Goal: Task Accomplishment & Management: Use online tool/utility

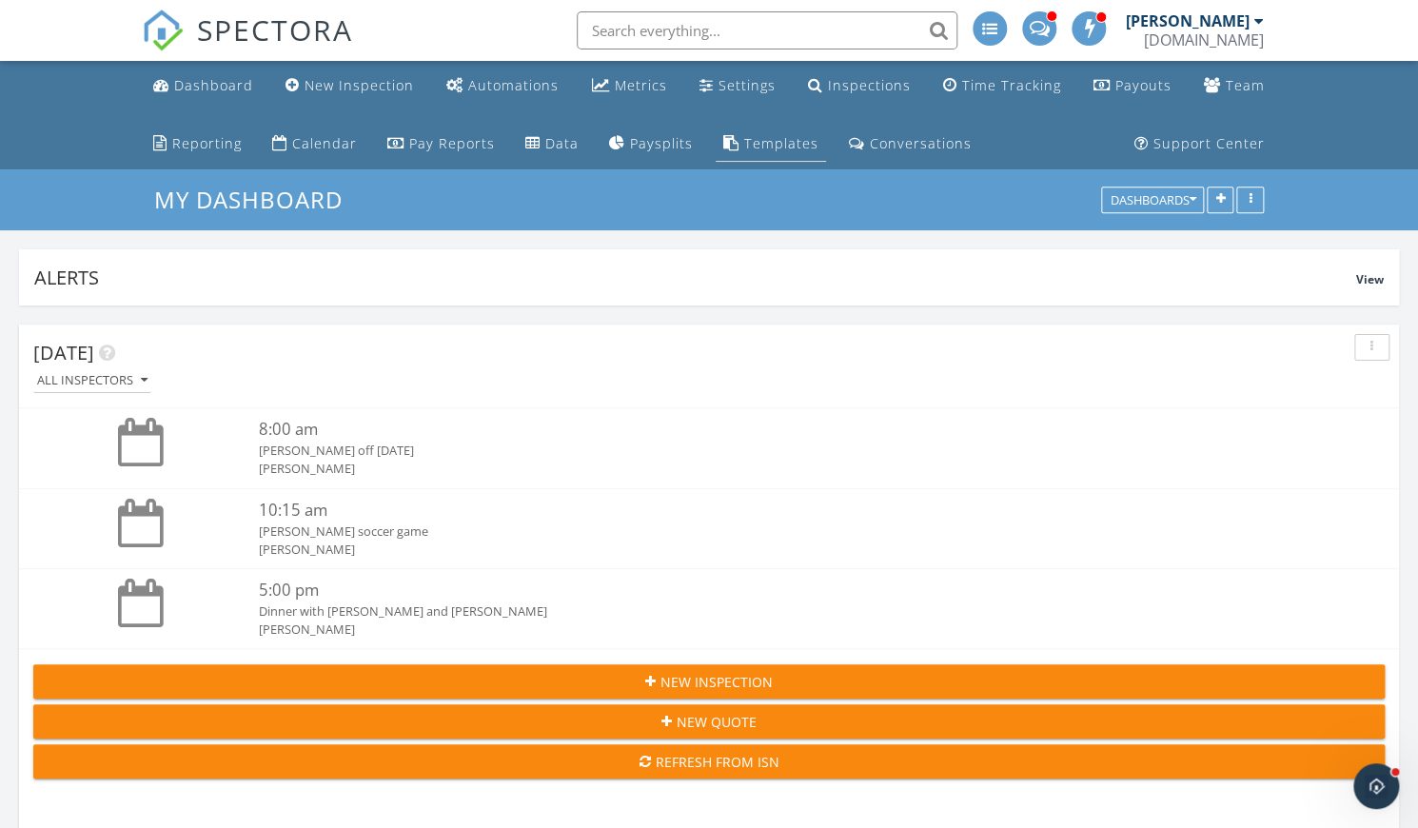
click at [773, 148] on div "Templates" at bounding box center [781, 143] width 74 height 18
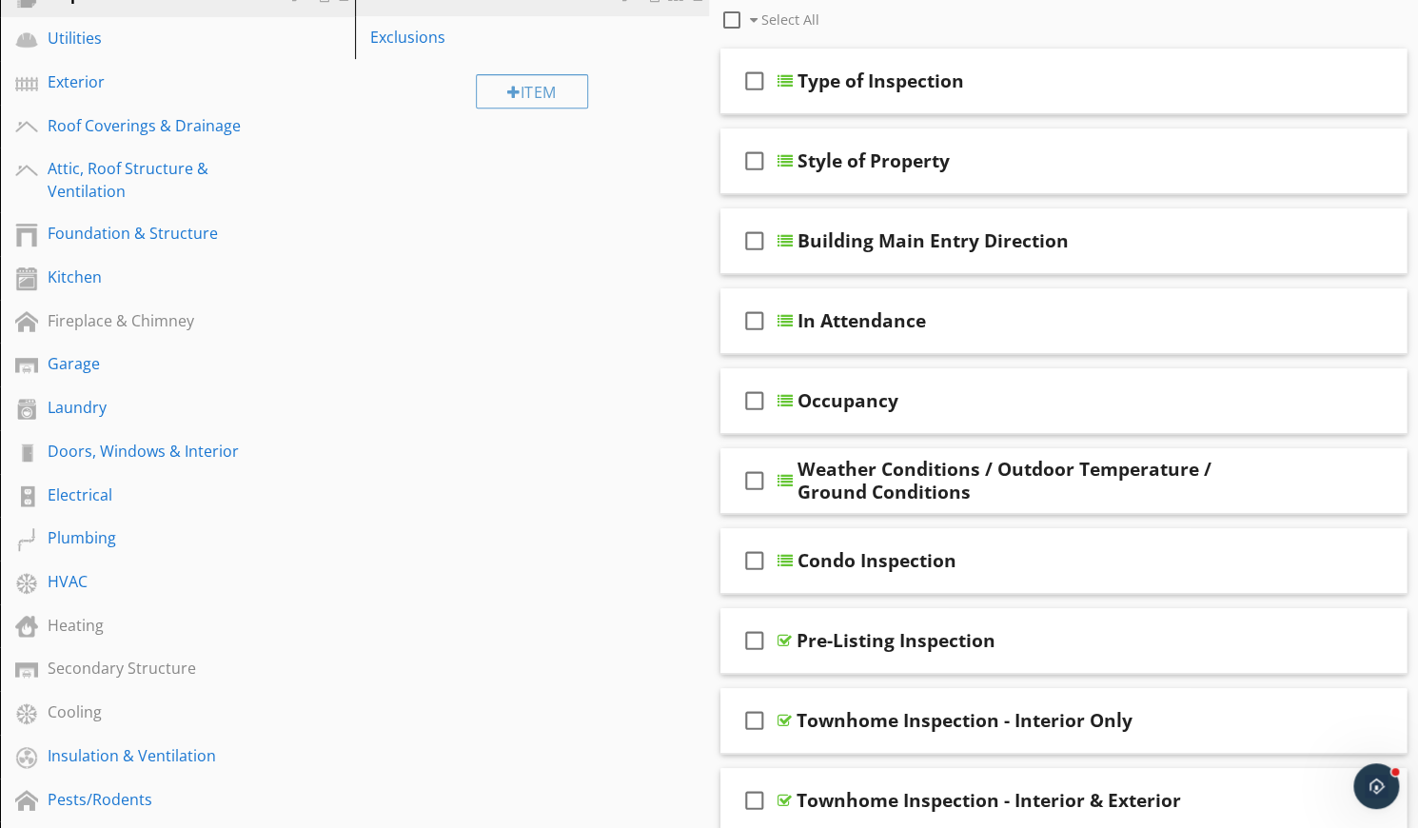
scroll to position [334, 0]
click at [82, 548] on div "Plumbing" at bounding box center [156, 536] width 217 height 23
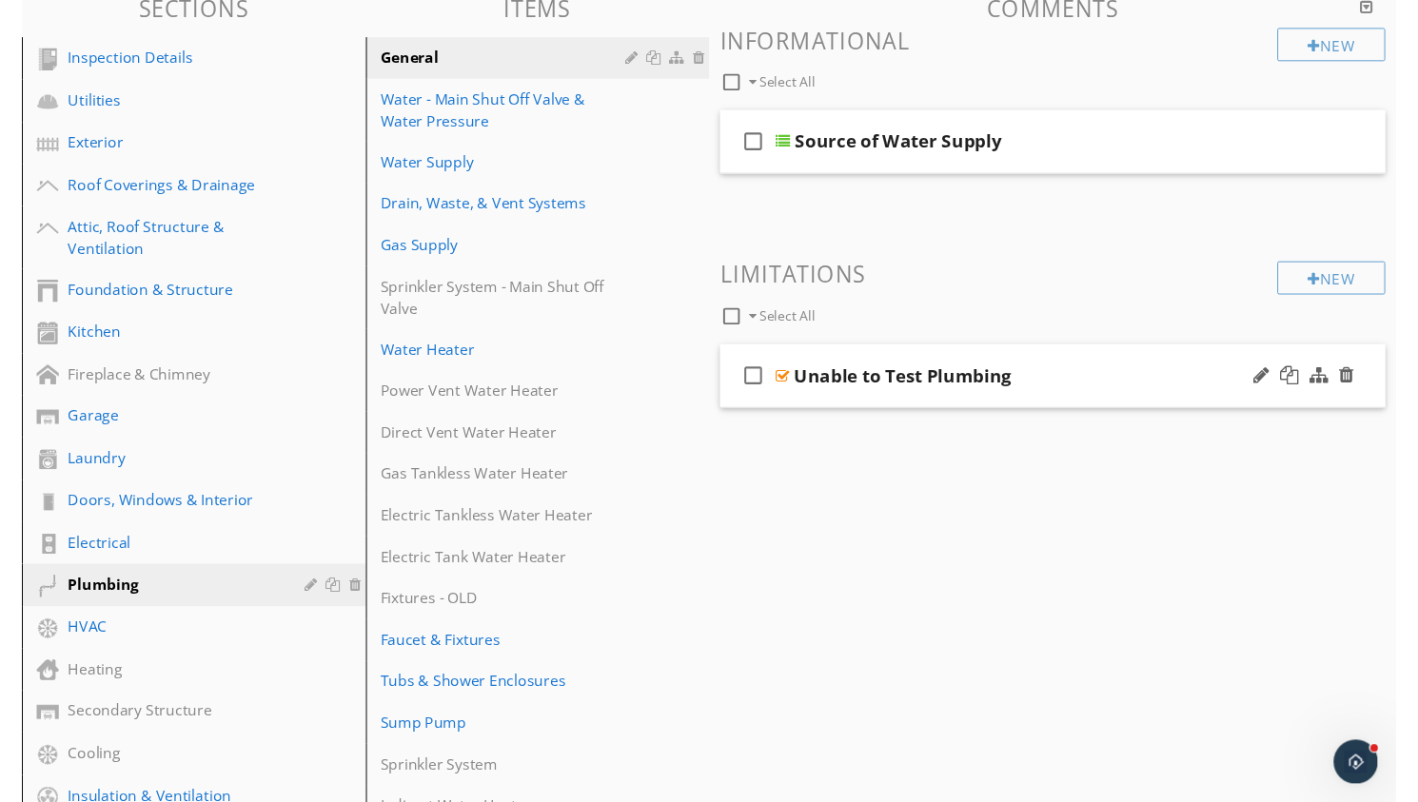
scroll to position [268, 0]
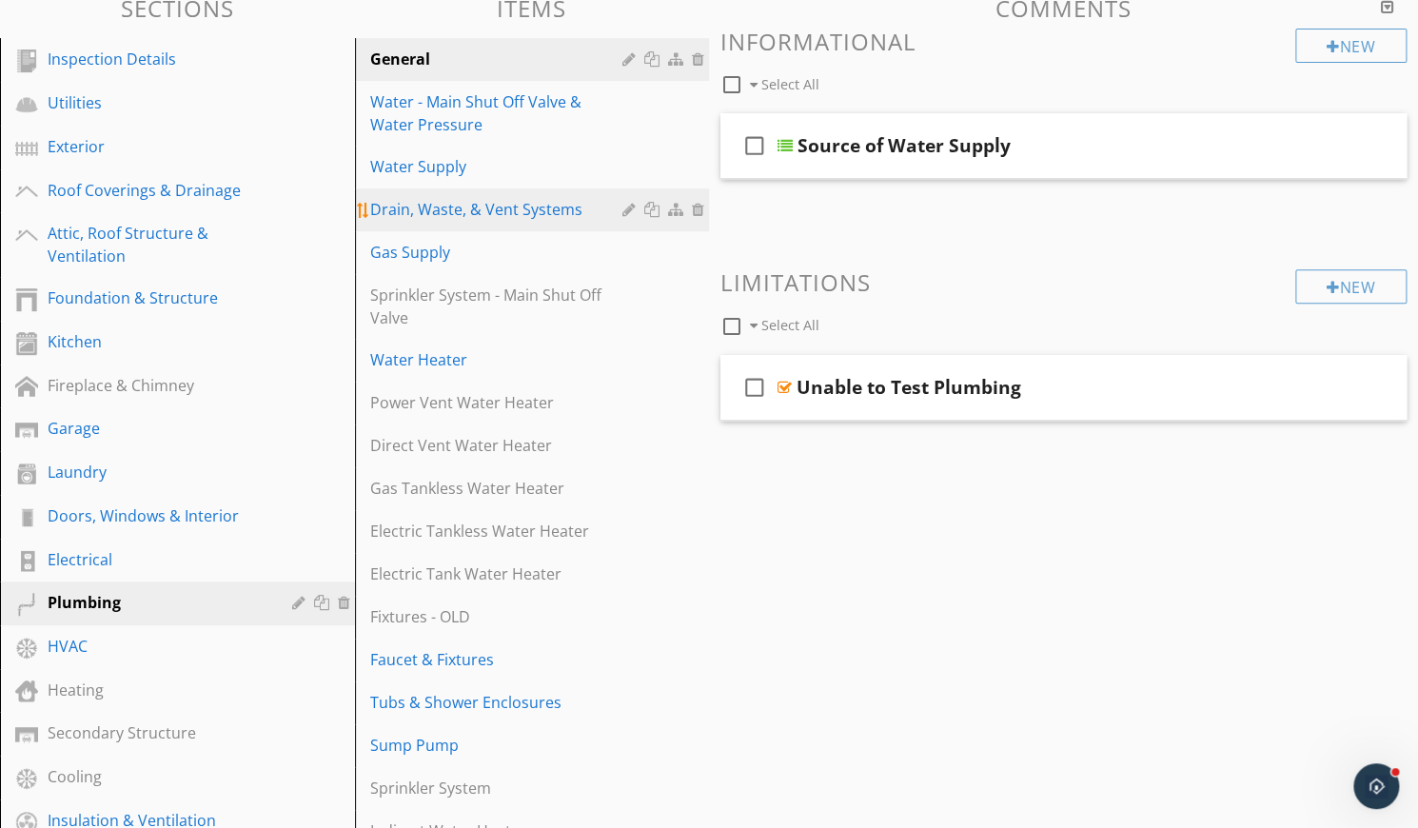
click at [471, 205] on div "Drain, Waste, & Vent Systems" at bounding box center [499, 209] width 259 height 23
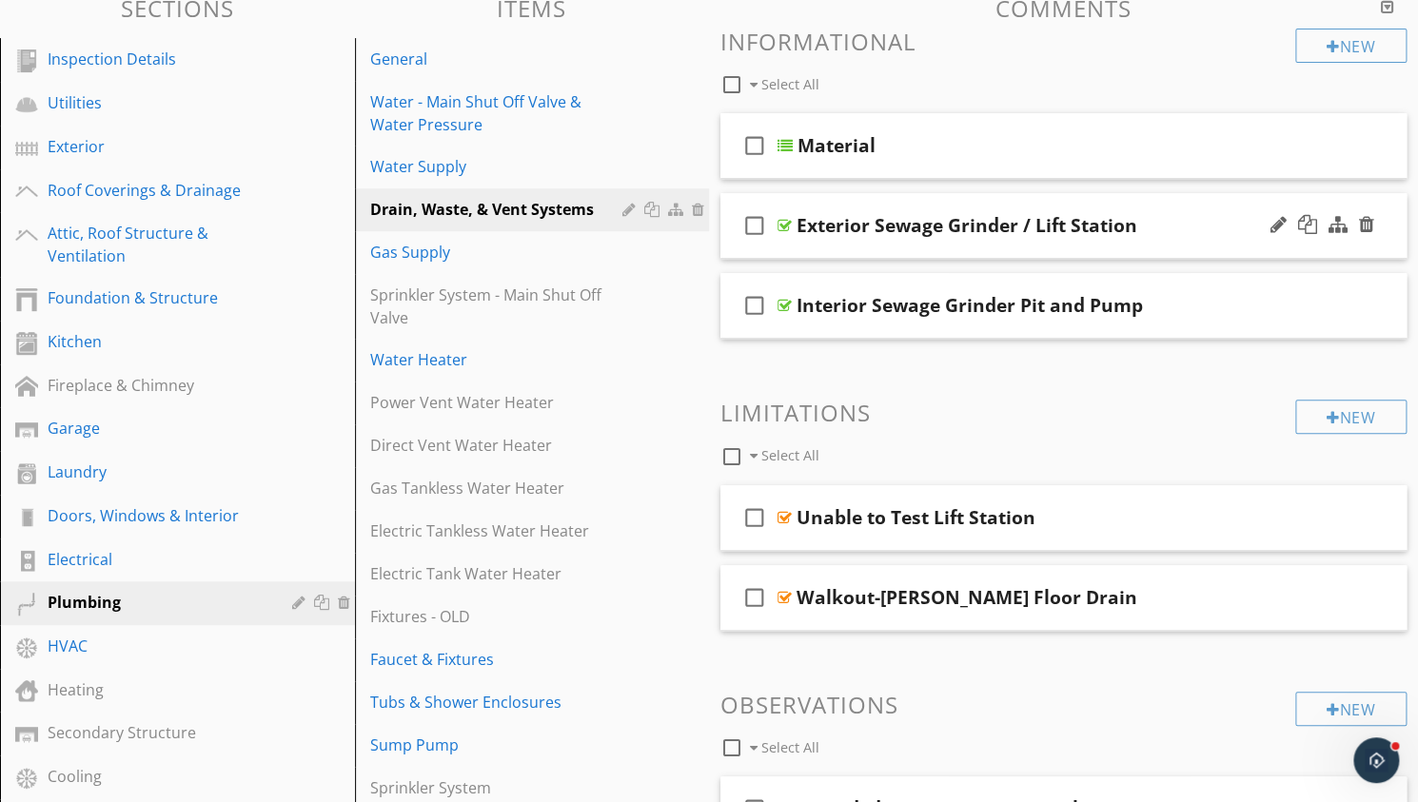
scroll to position [2504, 0]
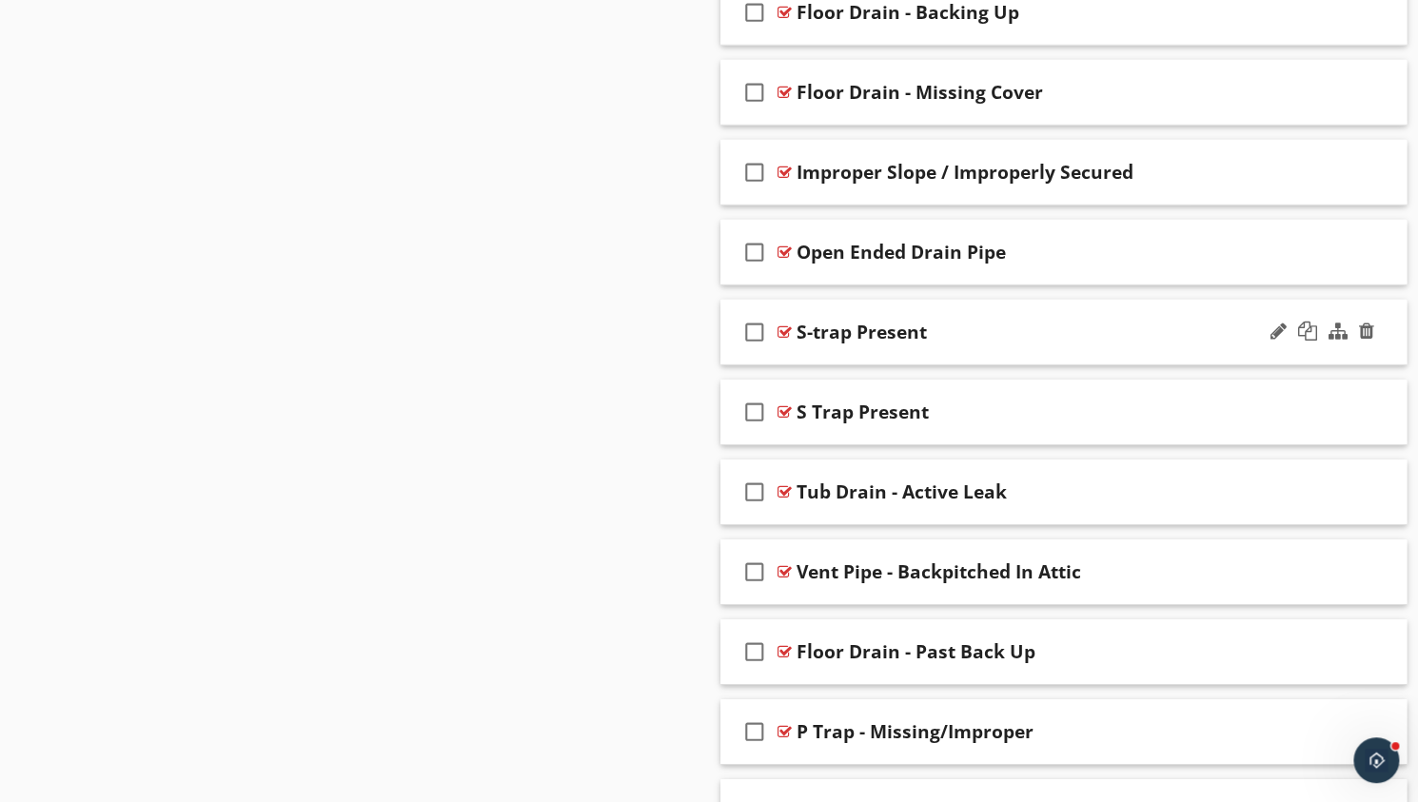
click at [812, 321] on div "S-trap Present" at bounding box center [862, 332] width 130 height 23
click at [786, 325] on div at bounding box center [785, 332] width 14 height 15
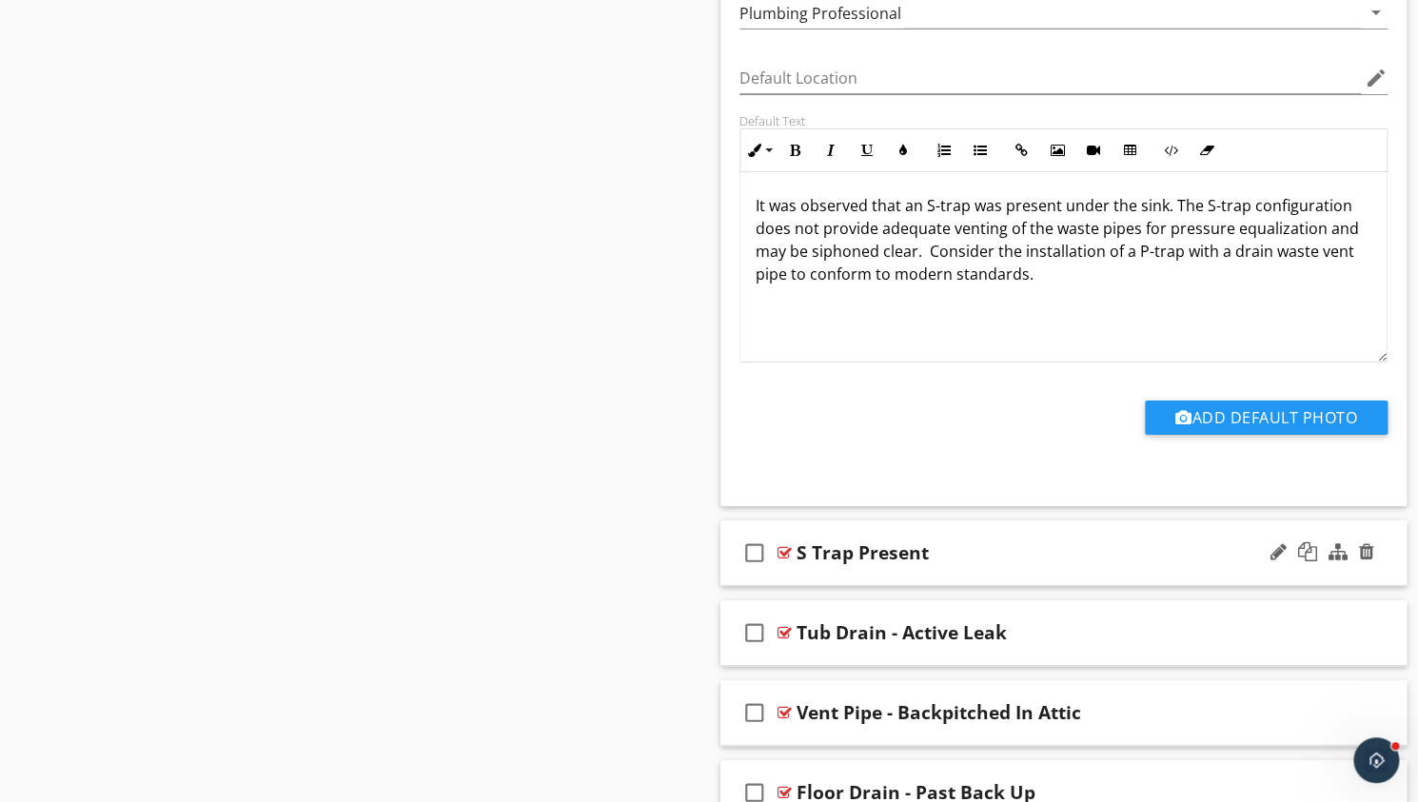
scroll to position [3012, 0]
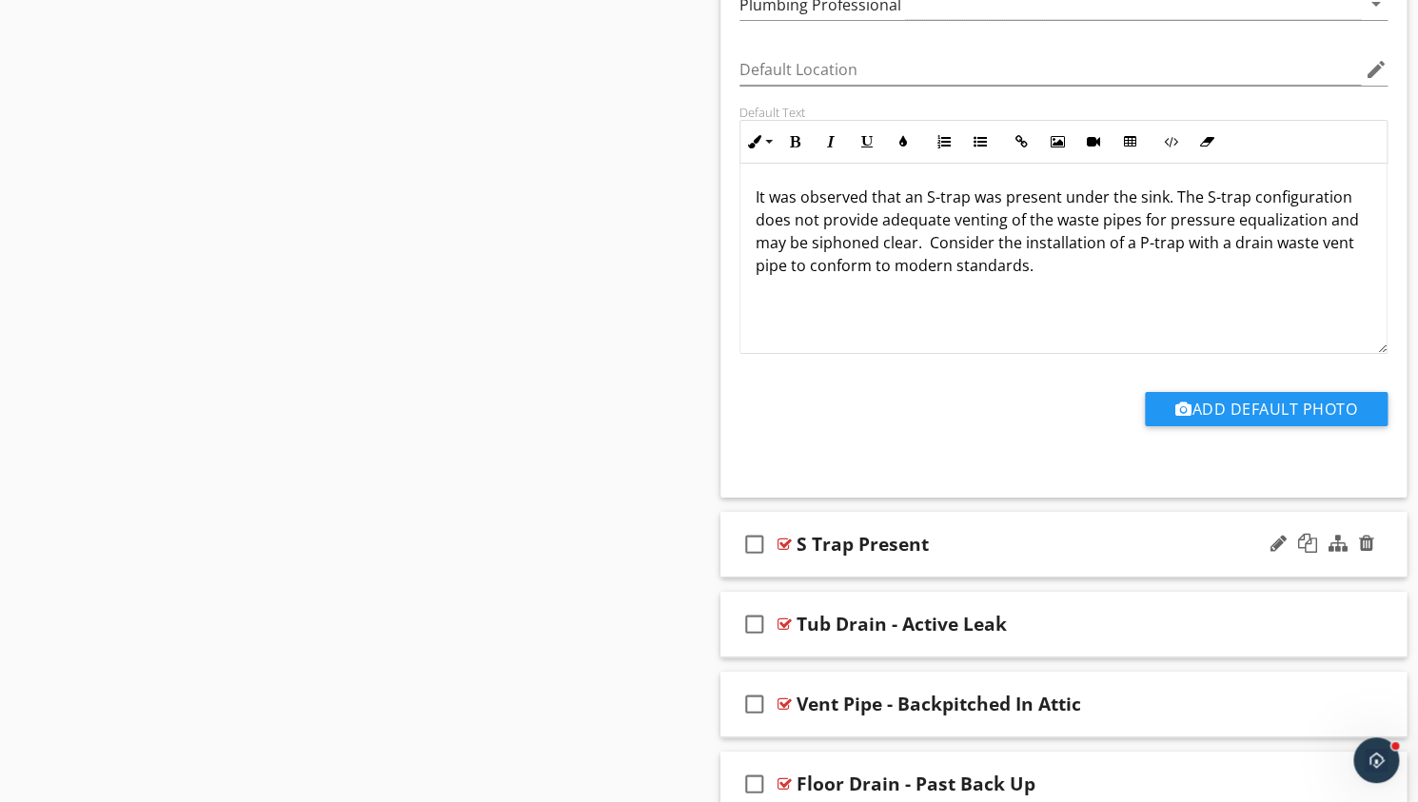
click at [781, 537] on div at bounding box center [785, 544] width 14 height 15
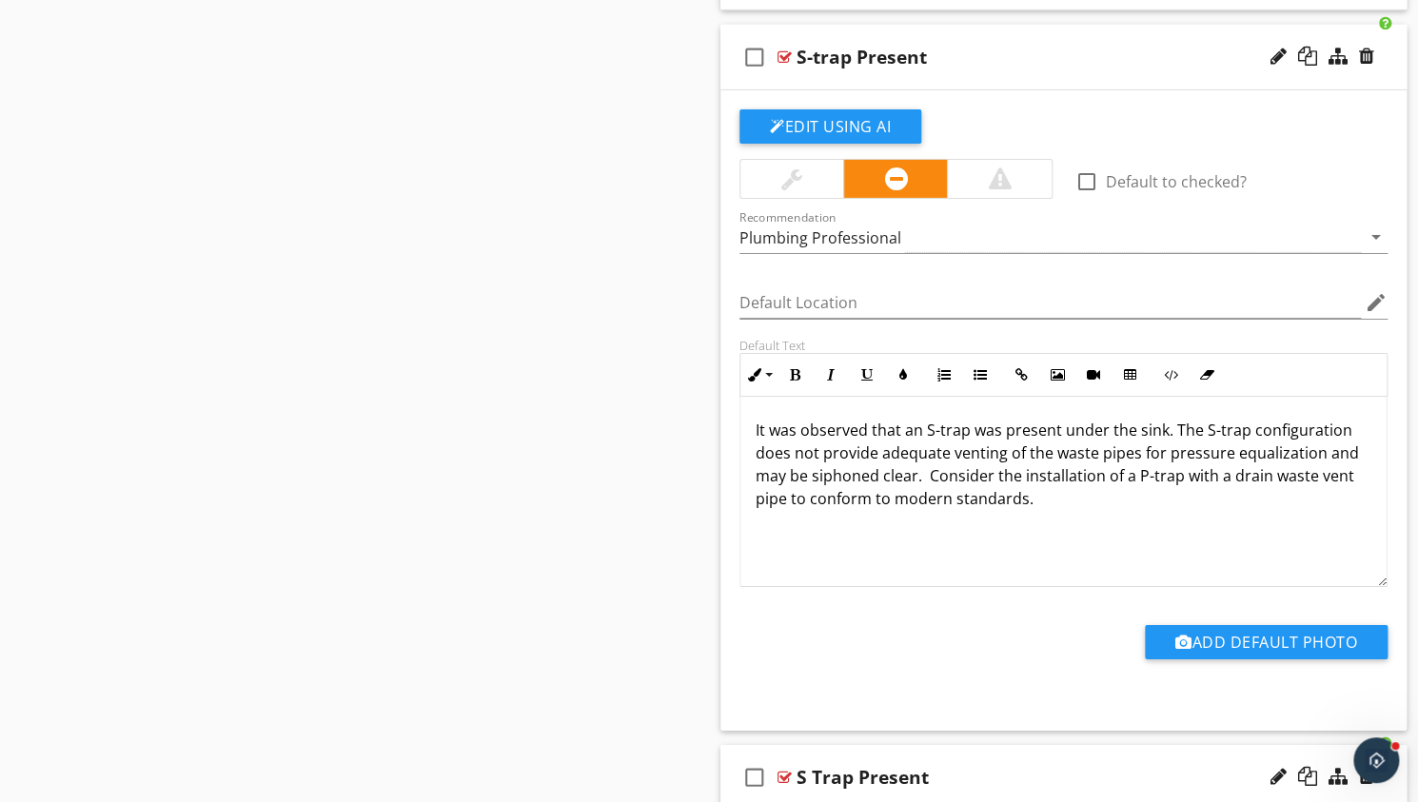
scroll to position [2748, 0]
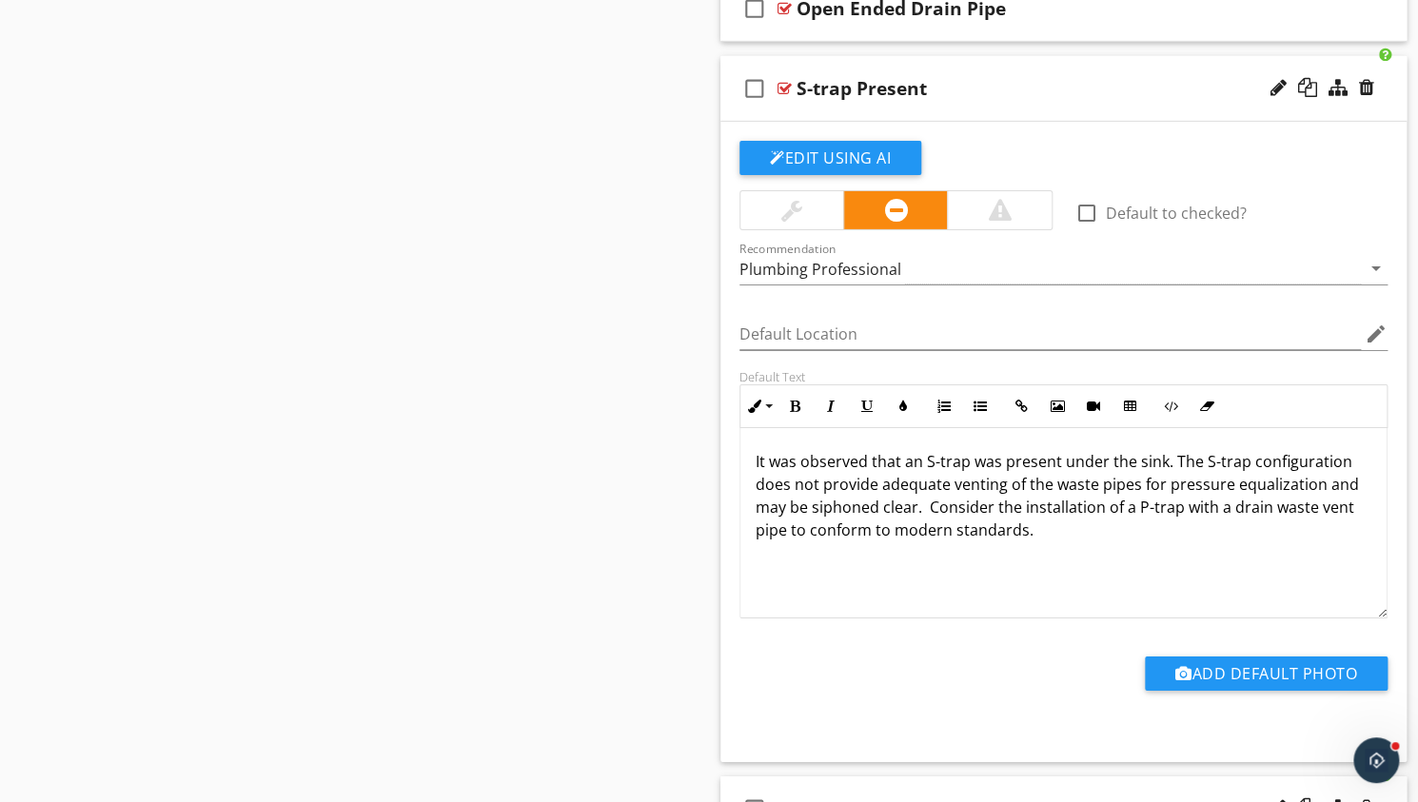
click at [1374, 79] on div at bounding box center [1322, 89] width 111 height 46
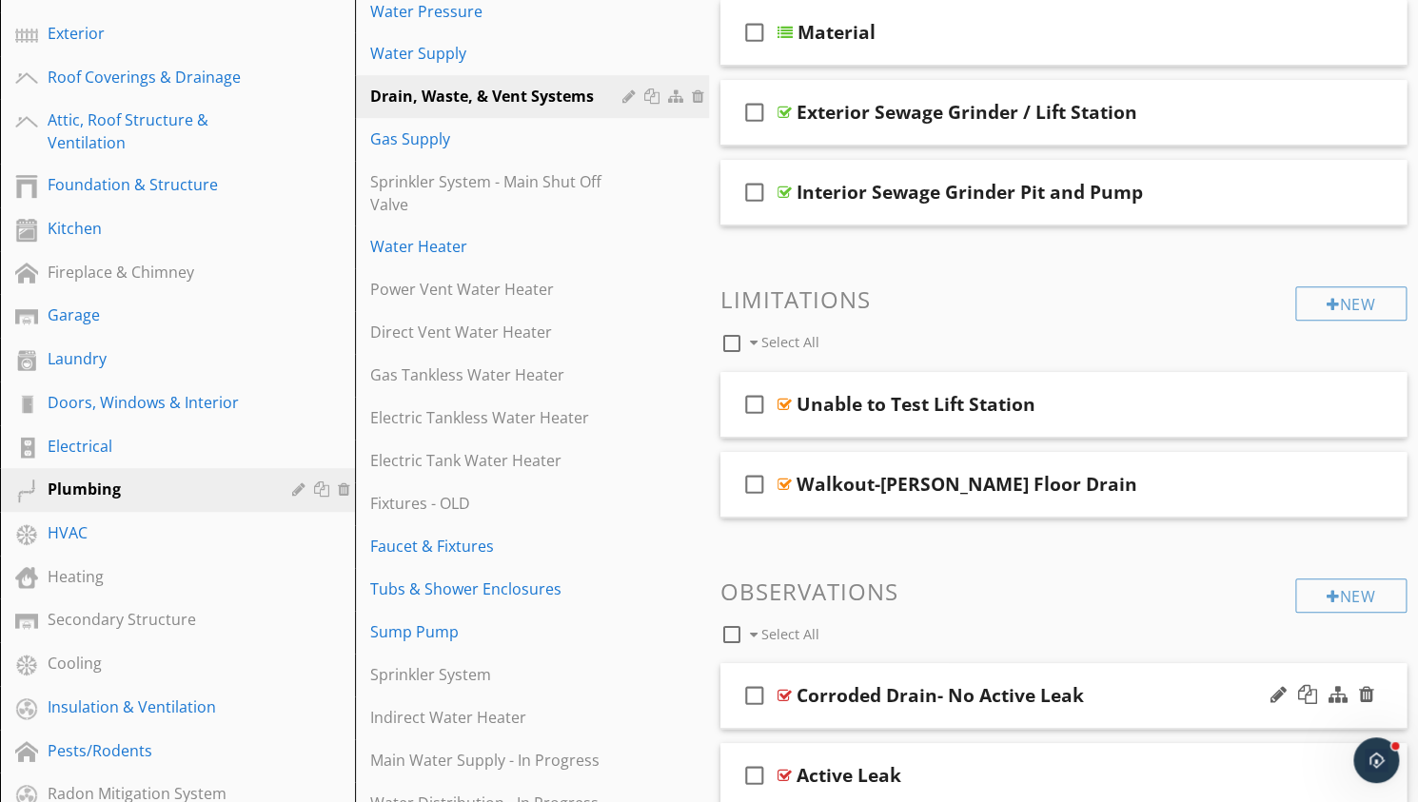
scroll to position [381, 0]
click at [65, 437] on div "Electrical" at bounding box center [156, 447] width 217 height 23
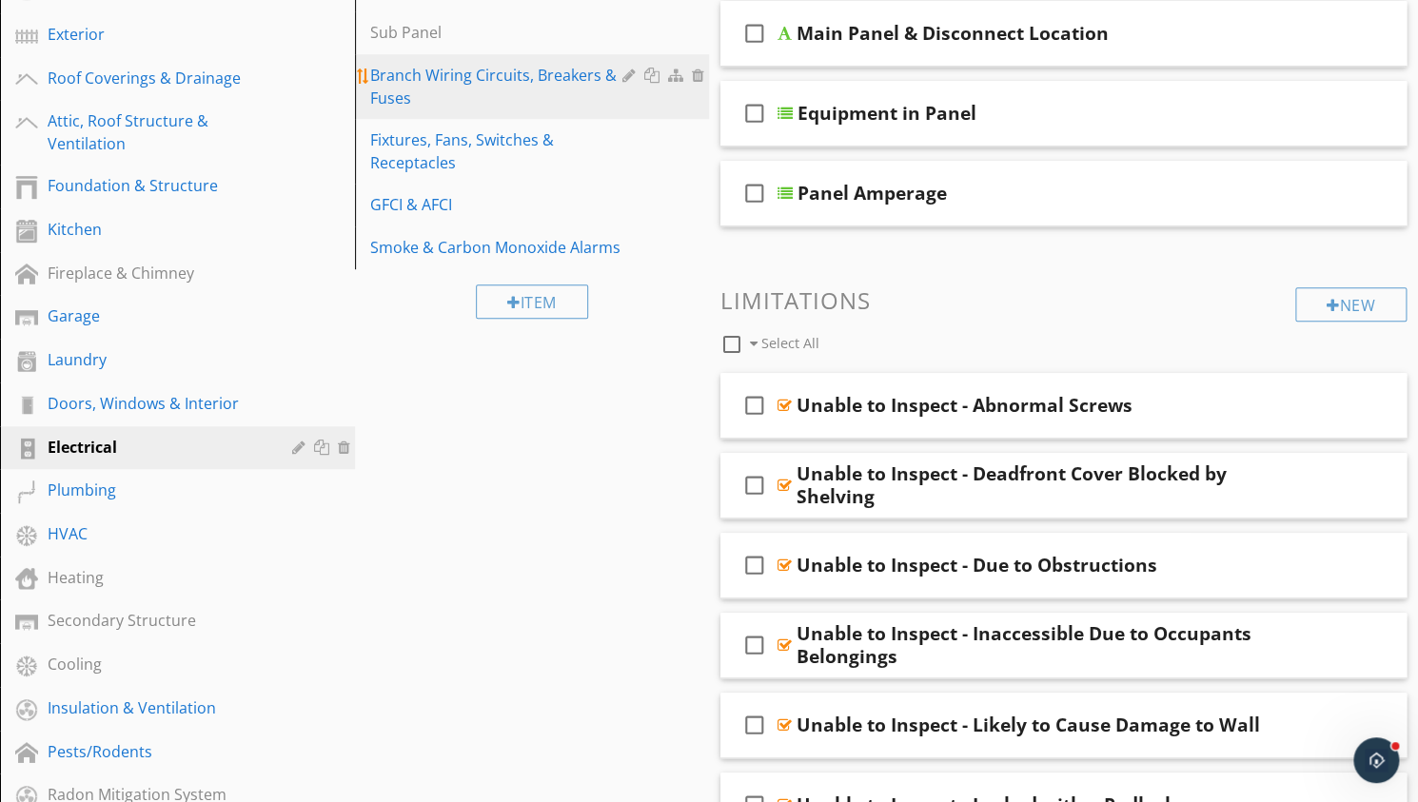
click at [438, 82] on div "Branch Wiring Circuits, Breakers & Fuses" at bounding box center [499, 87] width 259 height 46
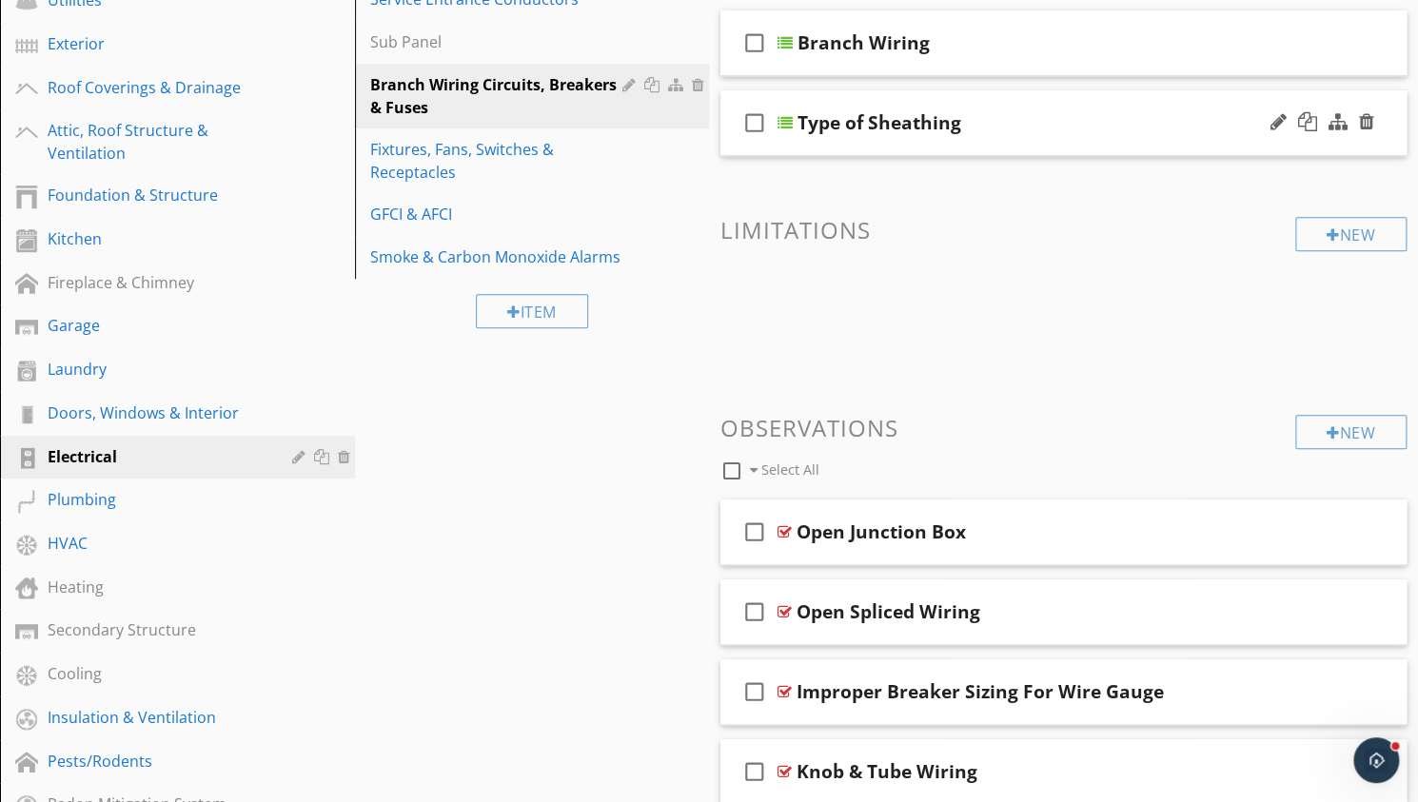
scroll to position [369, 0]
click at [790, 125] on div at bounding box center [785, 124] width 15 height 15
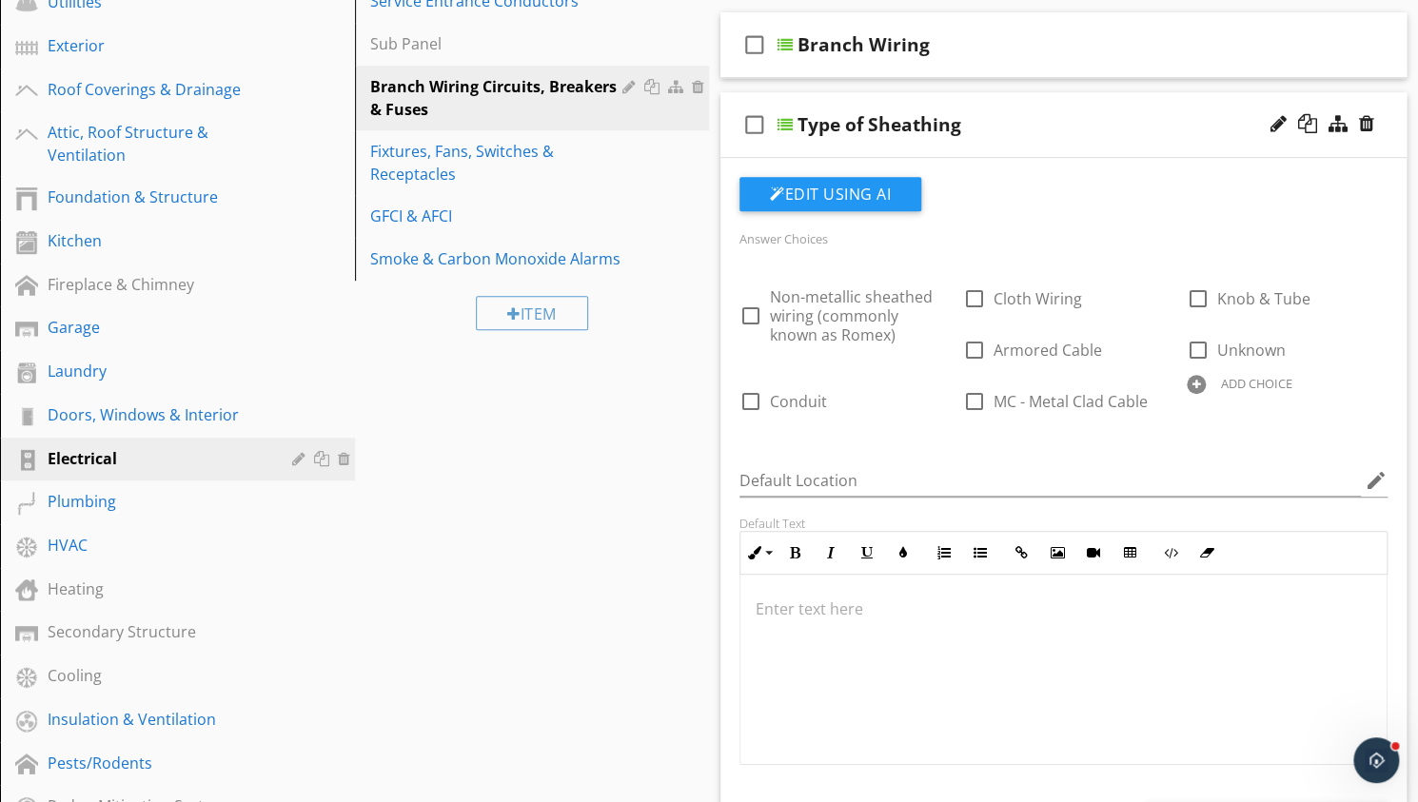
scroll to position [368, 0]
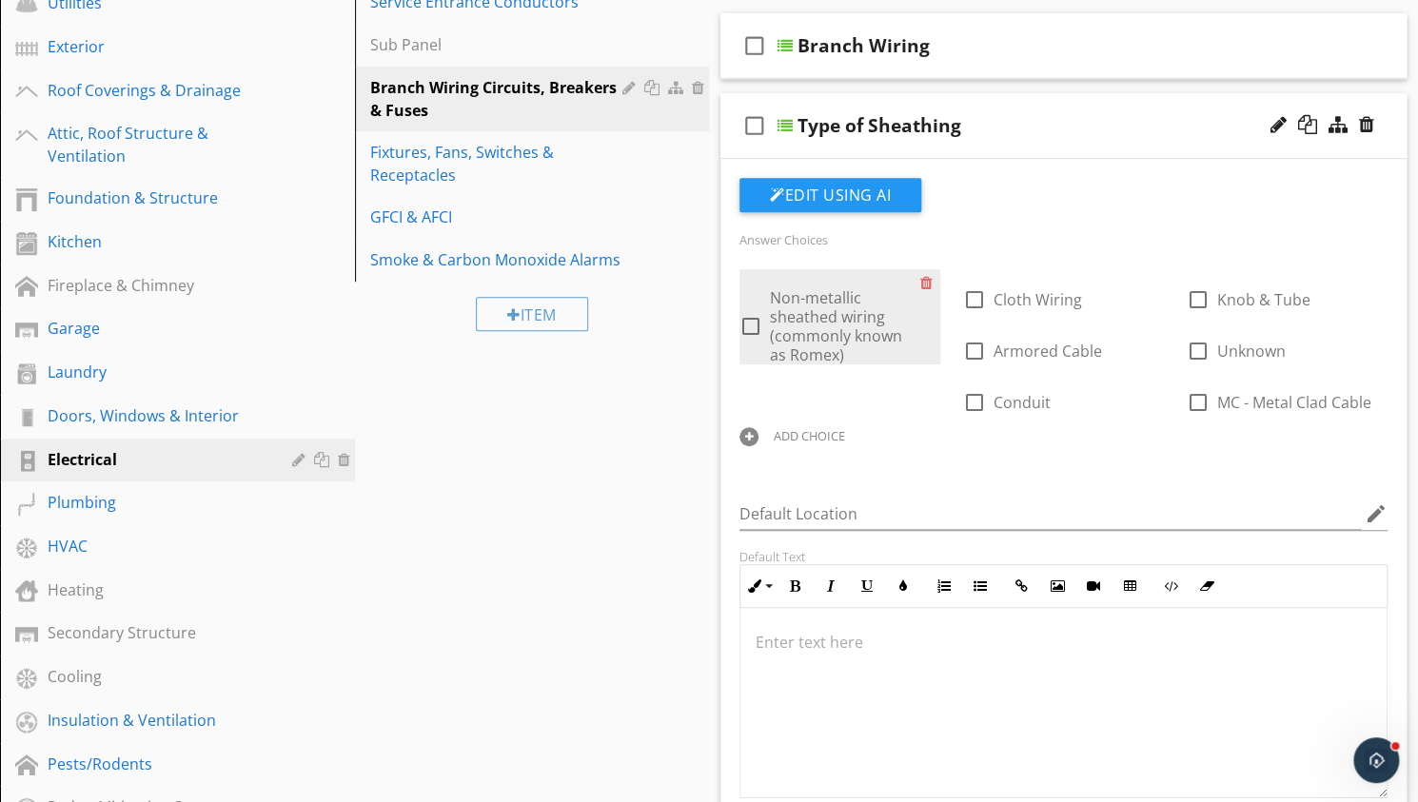
click at [742, 315] on div at bounding box center [751, 326] width 32 height 32
checkbox input "true"
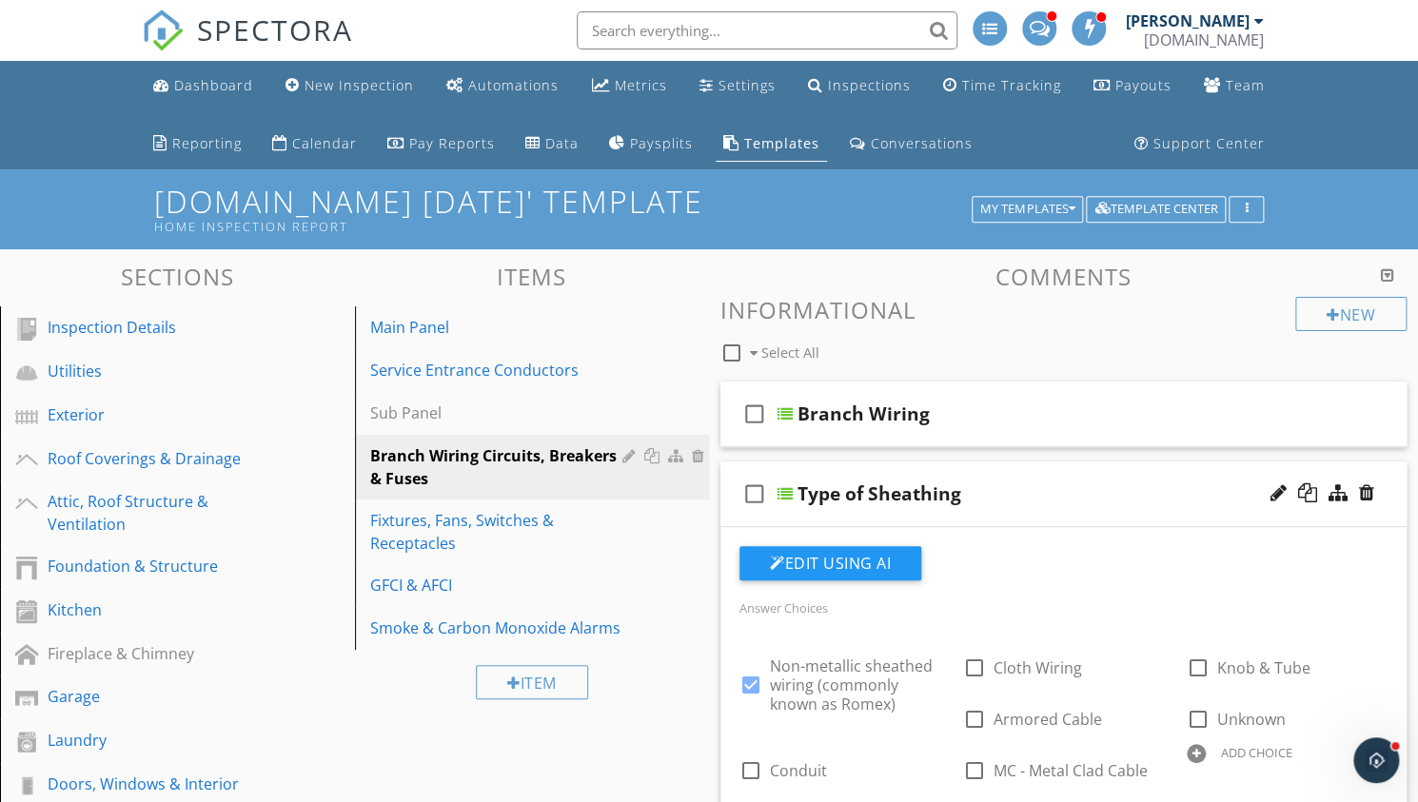
scroll to position [0, 0]
